Goal: Task Accomplishment & Management: Complete application form

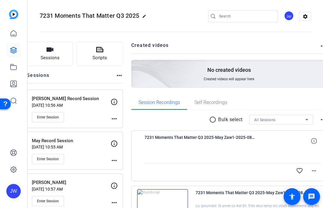
scroll to position [10, 0]
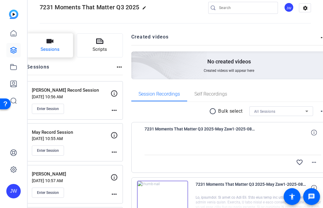
click at [59, 46] on span "Sessions" at bounding box center [50, 49] width 19 height 7
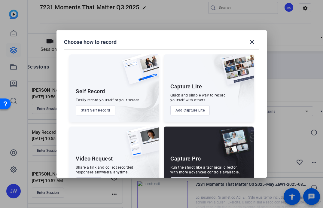
scroll to position [23, 0]
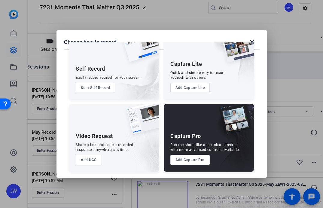
click at [197, 163] on button "Add Capture Pro" at bounding box center [189, 160] width 39 height 10
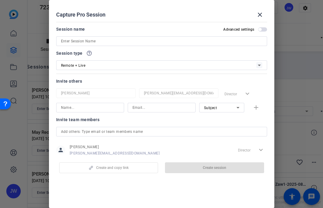
click at [91, 46] on div at bounding box center [161, 49] width 211 height 7
click at [88, 41] on input at bounding box center [161, 41] width 201 height 7
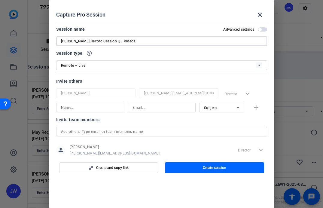
type input "[PERSON_NAME] Record Session Q3 Videos"
click at [75, 109] on input at bounding box center [90, 107] width 58 height 7
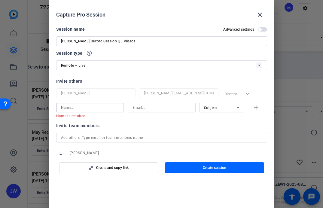
click at [87, 105] on input at bounding box center [90, 107] width 58 height 7
paste input "[PERSON_NAME][EMAIL_ADDRESS][DOMAIN_NAME]"
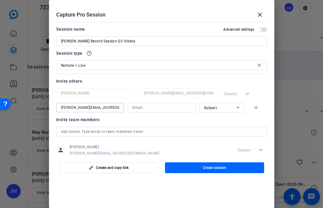
type input "[PERSON_NAME]@ft.NewYorkLife.comxa"
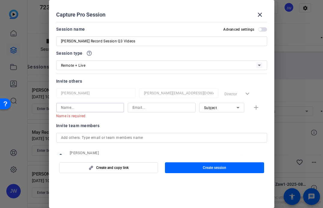
scroll to position [0, 0]
click at [146, 108] on input at bounding box center [161, 107] width 58 height 7
paste input "[PERSON_NAME][EMAIL_ADDRESS][DOMAIN_NAME]"
type input "[PERSON_NAME][EMAIL_ADDRESS][DOMAIN_NAME]"
click at [102, 107] on input at bounding box center [90, 107] width 58 height 7
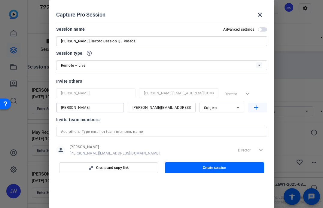
type input "[PERSON_NAME]"
click at [257, 107] on mat-icon "add" at bounding box center [256, 108] width 8 height 8
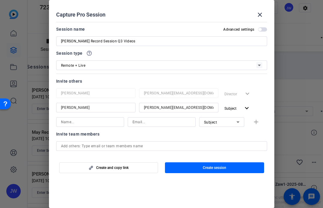
click at [139, 127] on div at bounding box center [162, 130] width 68 height 7
click at [139, 121] on input at bounding box center [161, 121] width 58 height 7
paste input "[EMAIL_ADDRESS][DOMAIN_NAME]"
type input "[EMAIL_ADDRESS][DOMAIN_NAME]"
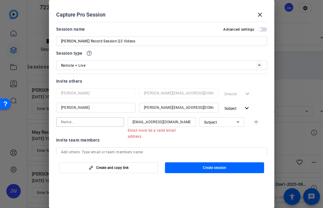
click at [92, 121] on input at bounding box center [90, 121] width 58 height 7
type input "[PERSON_NAME]"
click at [192, 122] on div "[EMAIL_ADDRESS][DOMAIN_NAME]" at bounding box center [162, 122] width 68 height 10
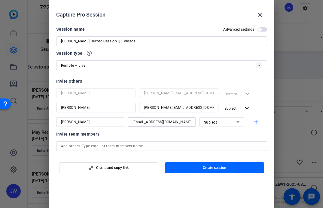
type input "[EMAIL_ADDRESS][DOMAIN_NAME]"
click at [218, 121] on div "Subject" at bounding box center [220, 122] width 32 height 8
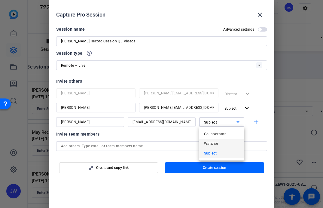
click at [214, 140] on span "Watcher" at bounding box center [211, 143] width 14 height 7
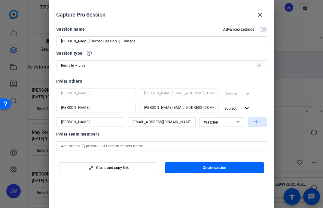
click at [254, 121] on mat-icon "add" at bounding box center [256, 122] width 8 height 8
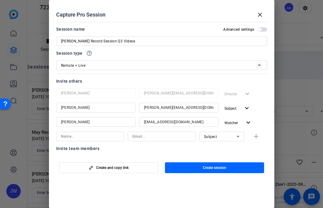
click at [81, 130] on div at bounding box center [95, 130] width 79 height 7
click at [81, 134] on input at bounding box center [90, 136] width 58 height 7
click at [143, 135] on input at bounding box center [161, 136] width 58 height 7
paste input "[PERSON_NAME][EMAIL_ADDRESS][DOMAIN_NAME]"
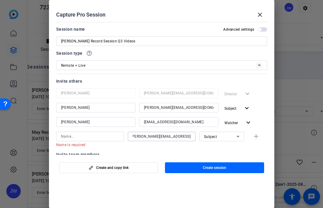
scroll to position [0, 1]
type input "[PERSON_NAME][EMAIL_ADDRESS][DOMAIN_NAME]"
click at [72, 135] on input at bounding box center [90, 136] width 58 height 7
type input "[PERSON_NAME]"
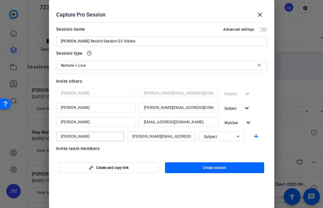
click at [212, 132] on div "Subject" at bounding box center [221, 137] width 35 height 10
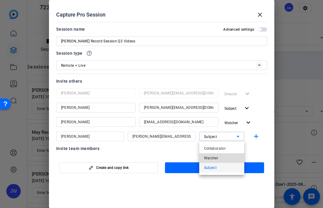
click at [212, 161] on span "Watcher" at bounding box center [211, 157] width 14 height 7
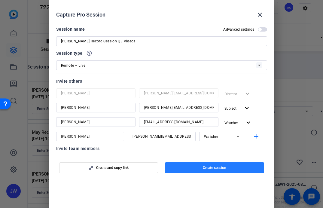
click at [222, 164] on span "button" at bounding box center [214, 167] width 99 height 14
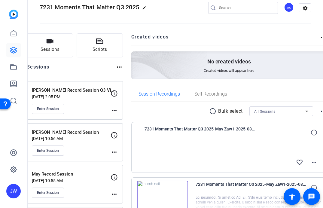
click at [118, 111] on mat-icon "more_horiz" at bounding box center [114, 110] width 7 height 7
click at [136, 116] on span "Edit Session" at bounding box center [145, 118] width 27 height 7
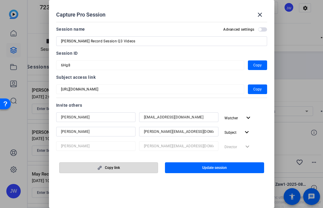
click at [109, 170] on button "Copy link" at bounding box center [108, 167] width 99 height 11
click at [102, 166] on icon "button" at bounding box center [100, 168] width 4 height 4
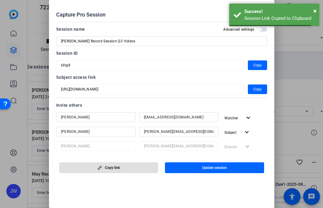
click at [26, 123] on div at bounding box center [161, 104] width 323 height 208
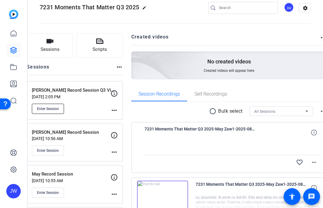
click at [59, 109] on span "Enter Session" at bounding box center [48, 108] width 22 height 5
click at [118, 110] on mat-icon "more_horiz" at bounding box center [114, 110] width 7 height 7
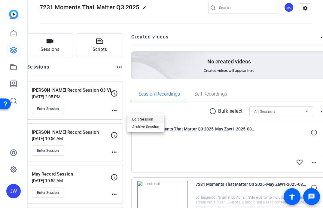
click at [132, 121] on span "Edit Session" at bounding box center [145, 118] width 27 height 7
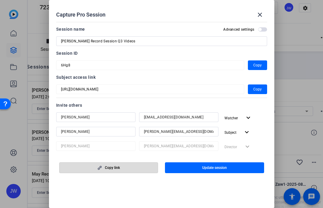
click at [108, 166] on span "Copy link" at bounding box center [112, 167] width 15 height 5
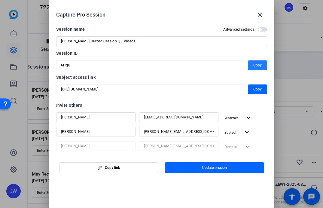
click at [258, 64] on span "Copy" at bounding box center [257, 65] width 8 height 7
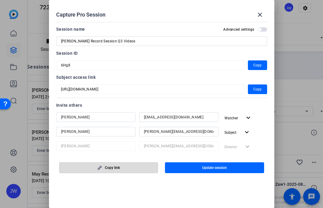
click at [105, 167] on span "Copy link" at bounding box center [112, 167] width 15 height 5
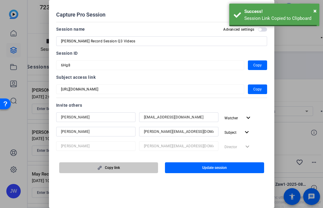
click at [105, 167] on span "Copy link" at bounding box center [112, 167] width 15 height 5
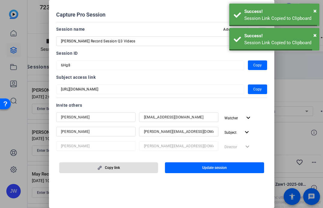
click at [105, 167] on span "Copy link" at bounding box center [112, 167] width 15 height 5
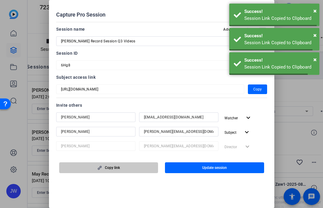
click at [105, 167] on span "Copy link" at bounding box center [112, 167] width 15 height 5
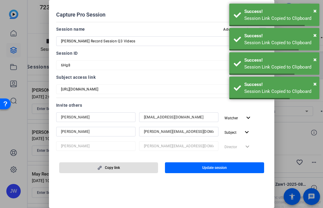
click at [32, 25] on div at bounding box center [161, 104] width 323 height 208
